Goal: Task Accomplishment & Management: Use online tool/utility

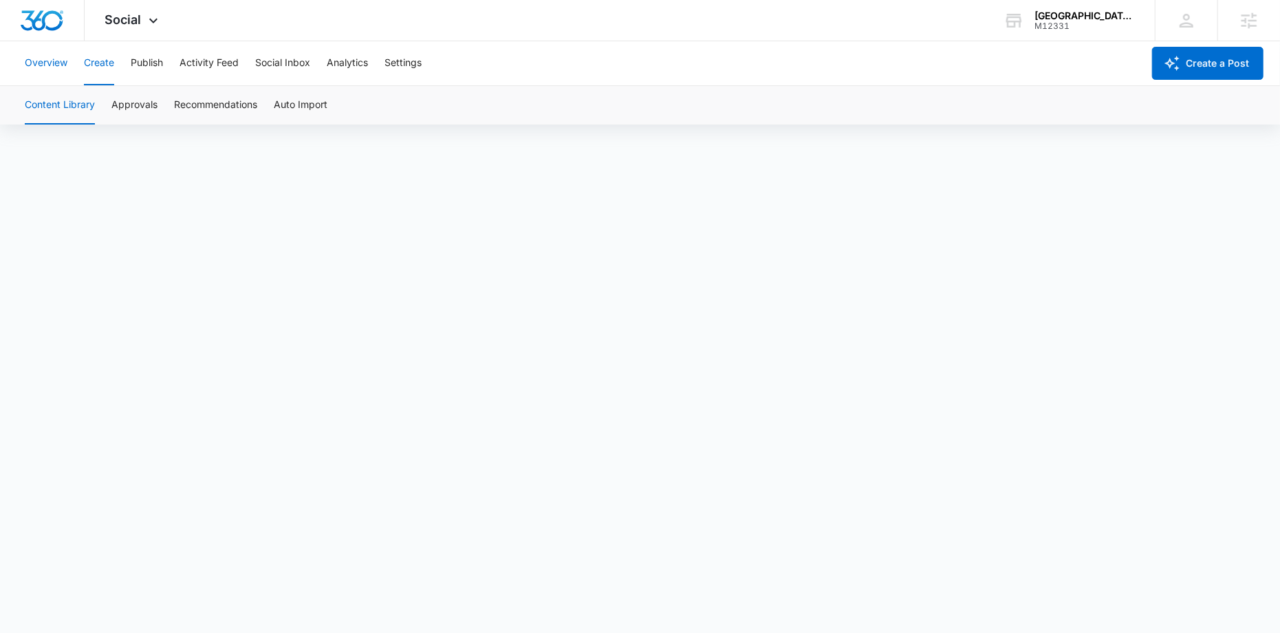
click at [57, 72] on button "Overview" at bounding box center [46, 63] width 43 height 44
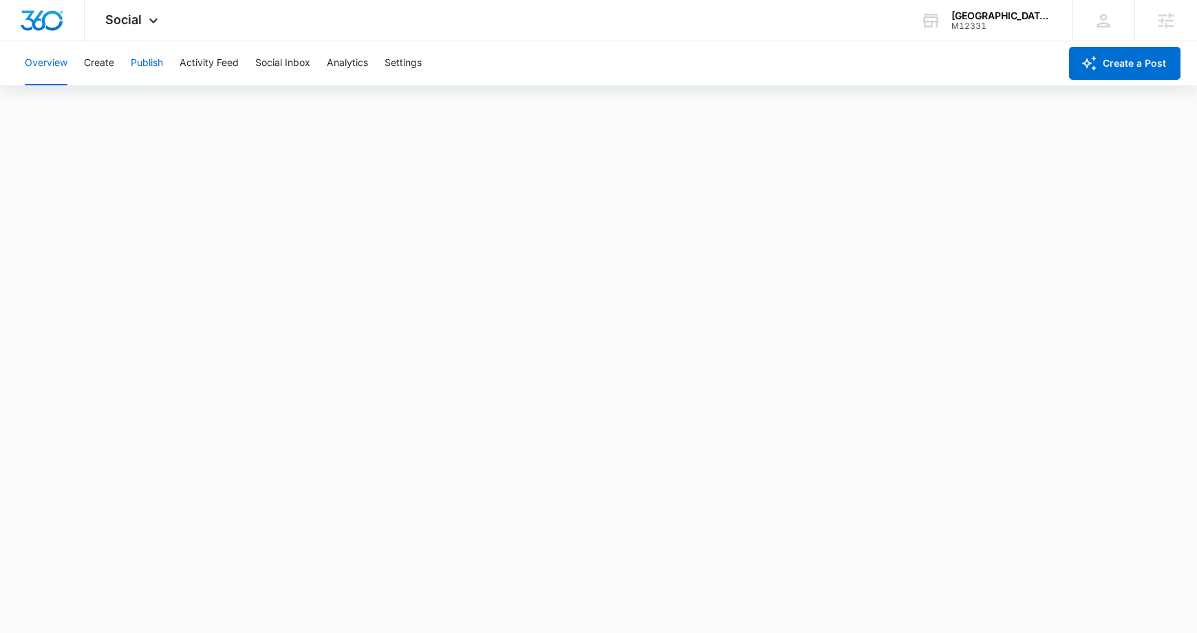
click at [149, 71] on button "Publish" at bounding box center [147, 63] width 32 height 44
click at [91, 75] on button "Create" at bounding box center [99, 63] width 30 height 44
